Goal: Task Accomplishment & Management: Manage account settings

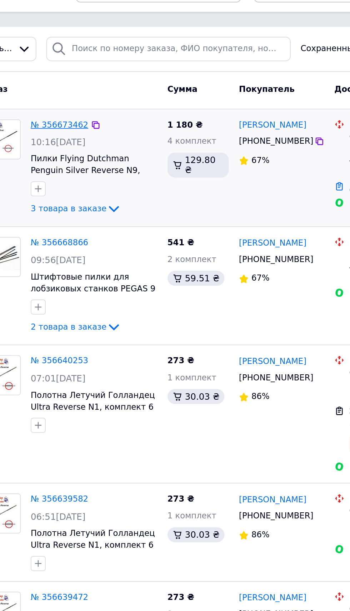
click at [74, 84] on link "№ 356673462" at bounding box center [72, 85] width 33 height 5
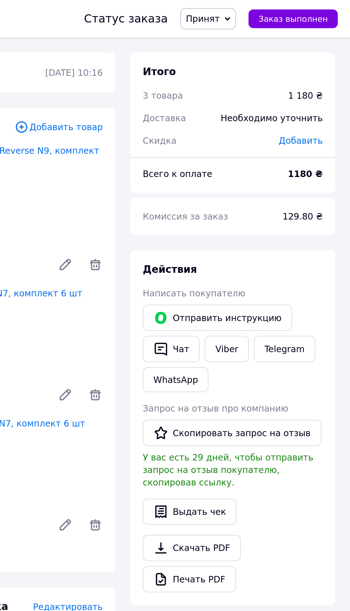
click at [275, 9] on span "Принят" at bounding box center [265, 11] width 19 height 6
click at [276, 35] on li "Отменен" at bounding box center [273, 35] width 38 height 11
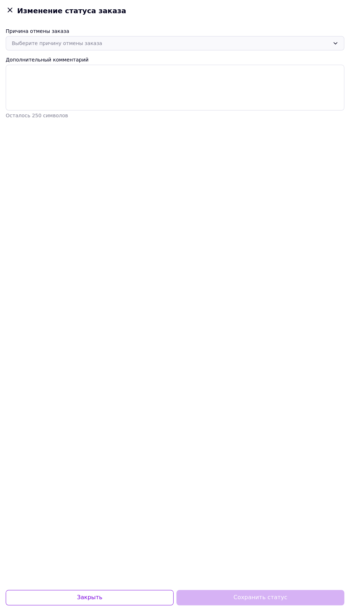
click at [216, 40] on div "Выберите причину отмены заказа" at bounding box center [171, 43] width 318 height 8
click at [34, 85] on li "Оплата не поступила" at bounding box center [175, 86] width 338 height 14
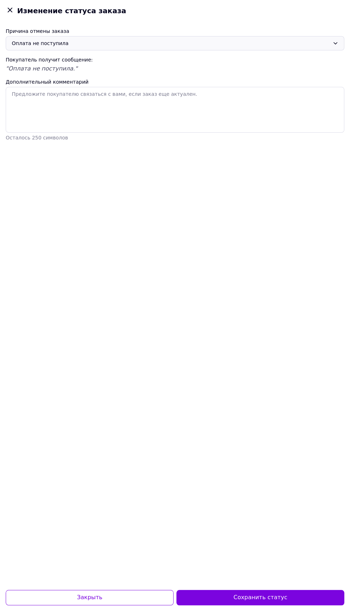
scroll to position [48, 0]
click at [272, 600] on button "Сохранить статус" at bounding box center [261, 597] width 168 height 15
